Goal: Information Seeking & Learning: Learn about a topic

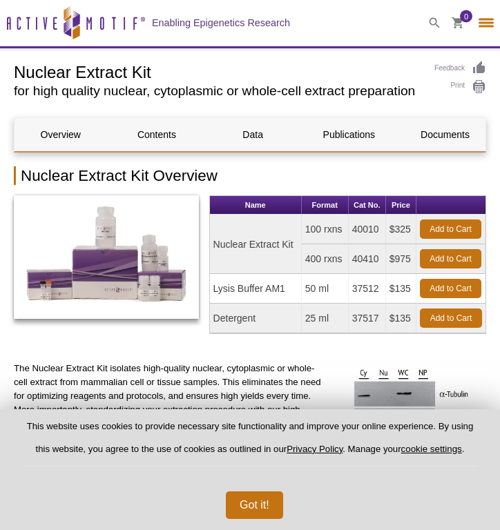
select select "[GEOGRAPHIC_DATA]"
click at [369, 128] on link "Publications" at bounding box center [349, 134] width 92 height 33
click at [87, 23] on icon at bounding box center [72, 23] width 130 height 12
click at [100, 30] on icon "Active Motif Logo" at bounding box center [76, 23] width 138 height 34
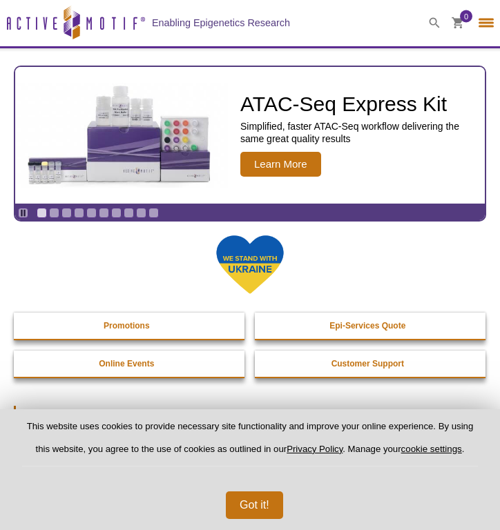
select select "[GEOGRAPHIC_DATA]"
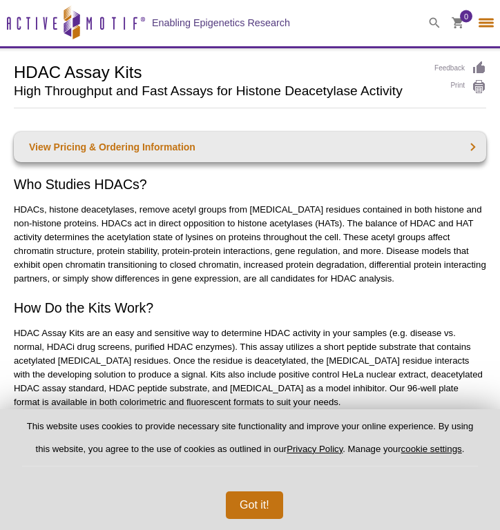
select select "[GEOGRAPHIC_DATA]"
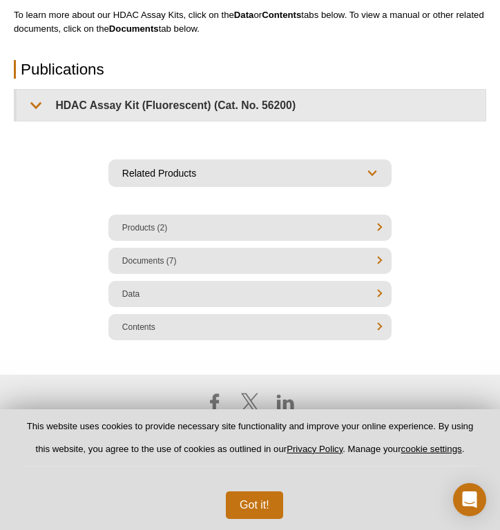
click at [242, 223] on li "Products (2)" at bounding box center [249, 228] width 283 height 26
select select "Products (2)"
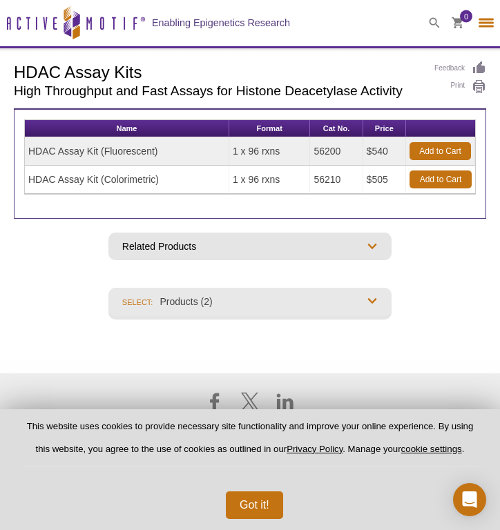
click at [244, 181] on td "1 x 96 rxns" at bounding box center [269, 180] width 81 height 28
click at [81, 184] on td "HDAC Assay Kit (Colorimetric)" at bounding box center [127, 180] width 204 height 28
click at [88, 179] on td "HDAC Assay Kit (Colorimetric)" at bounding box center [127, 180] width 204 height 28
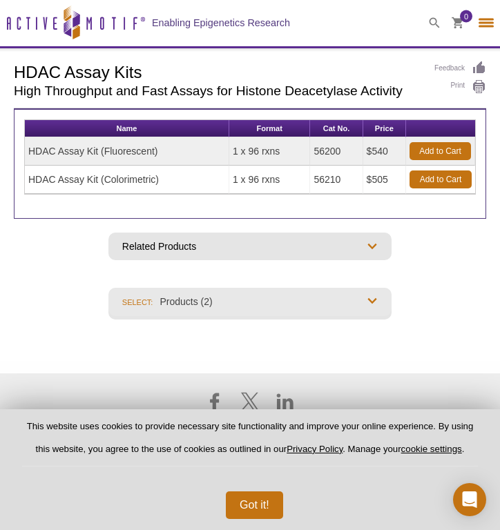
click at [81, 178] on td "HDAC Assay Kit (Colorimetric)" at bounding box center [127, 180] width 204 height 28
click at [129, 184] on td "HDAC Assay Kit (Colorimetric)" at bounding box center [127, 180] width 204 height 28
click at [434, 23] on icon at bounding box center [434, 22] width 11 height 11
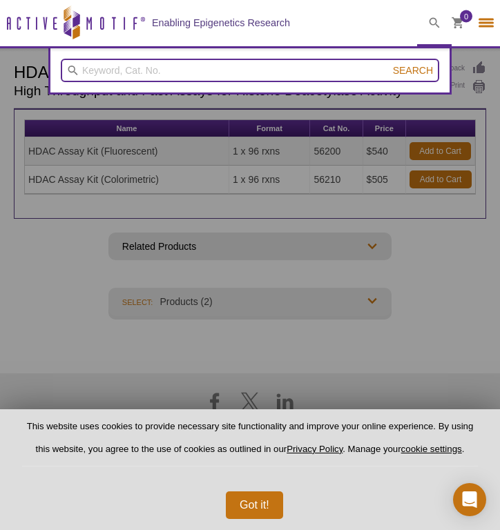
click at [248, 76] on input "search" at bounding box center [250, 70] width 378 height 23
type input "hdac assay kit"
click at [413, 70] on button "Search" at bounding box center [413, 70] width 48 height 12
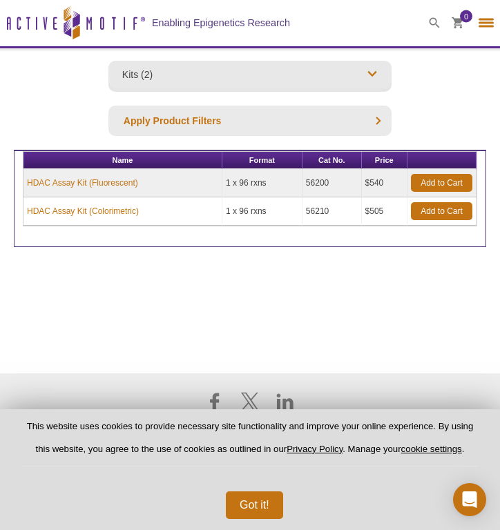
select select "[GEOGRAPHIC_DATA]"
click at [99, 208] on link "HDAC Assay Kit (Colorimetric)" at bounding box center [83, 211] width 112 height 12
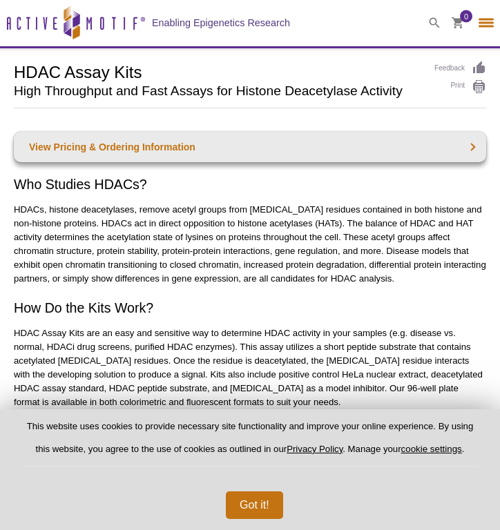
select select "[GEOGRAPHIC_DATA]"
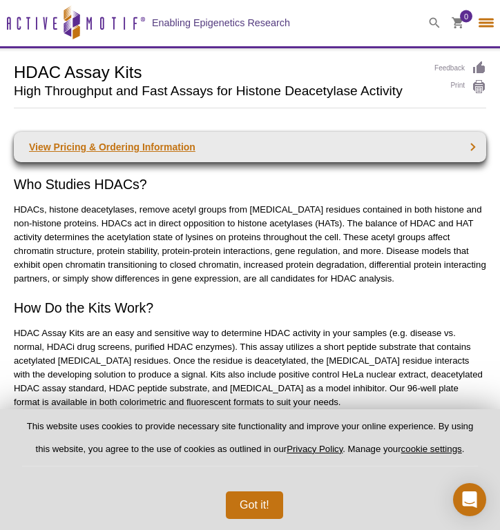
click at [168, 146] on link "View Pricing & Ordering Information" at bounding box center [250, 147] width 472 height 30
click at [208, 140] on link "View Pricing & Ordering Information" at bounding box center [250, 147] width 472 height 30
click at [467, 150] on link "View Pricing & Ordering Information" at bounding box center [250, 147] width 472 height 30
